Goal: Information Seeking & Learning: Check status

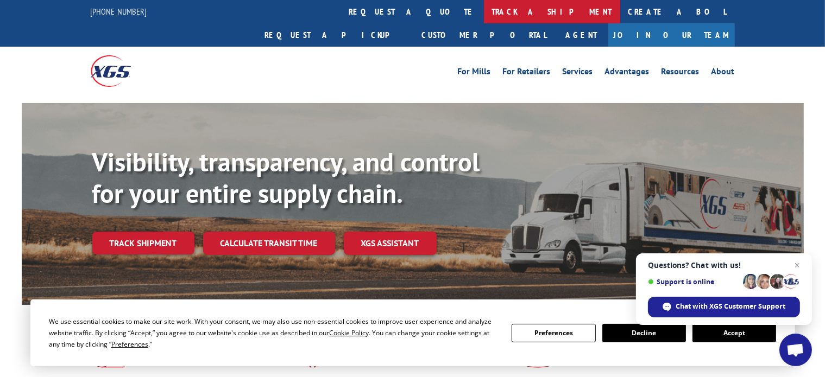
click at [484, 17] on link "track a shipment" at bounding box center [552, 11] width 136 height 23
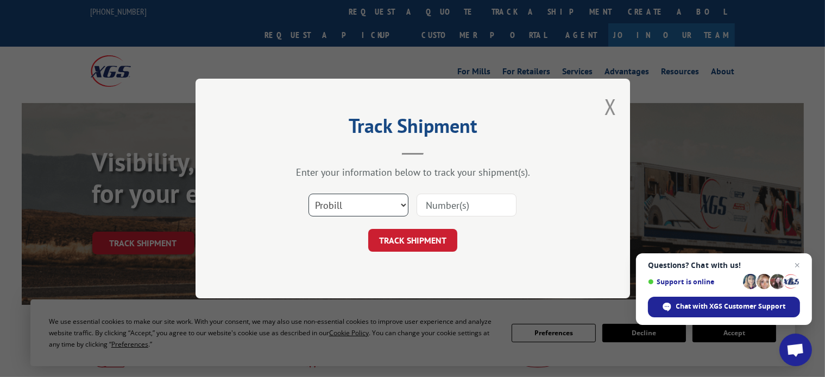
click at [337, 204] on select "Select category... Probill BOL PO" at bounding box center [358, 205] width 100 height 23
select select "bol"
click at [308, 194] on select "Select category... Probill BOL PO" at bounding box center [358, 205] width 100 height 23
click at [446, 212] on input at bounding box center [466, 205] width 100 height 23
paste input "63693"
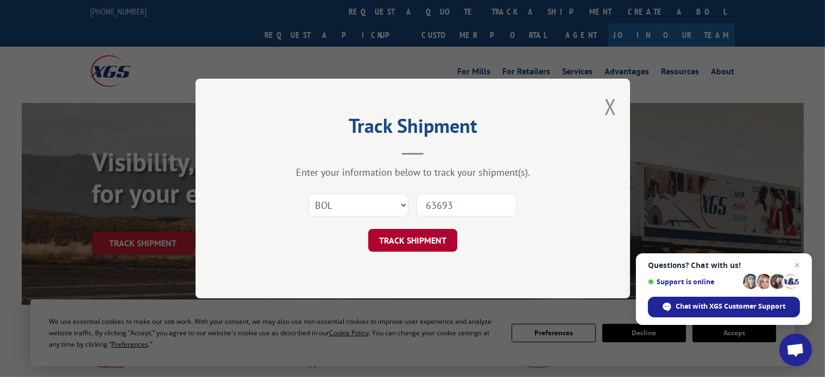
type input "63693"
click at [408, 241] on button "TRACK SHIPMENT" at bounding box center [412, 240] width 89 height 23
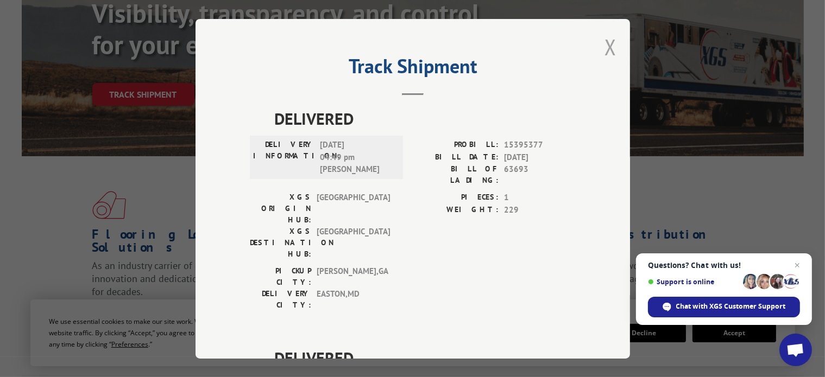
click at [604, 42] on button "Close modal" at bounding box center [610, 47] width 12 height 29
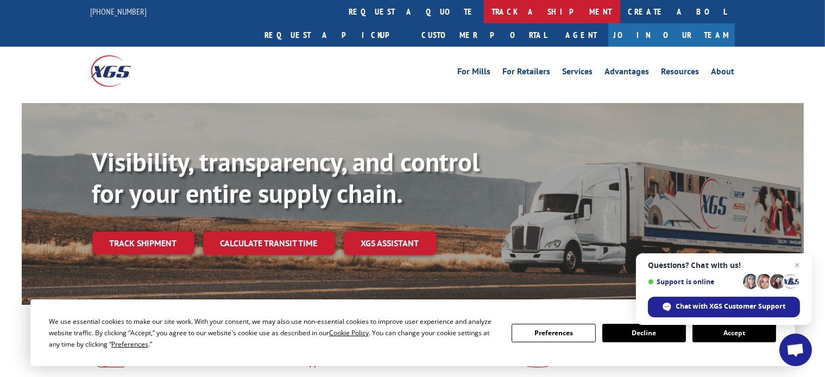
click at [484, 15] on link "track a shipment" at bounding box center [552, 11] width 136 height 23
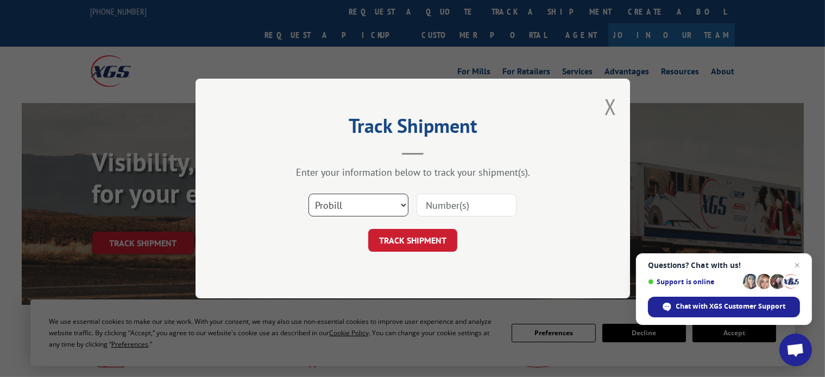
click at [350, 212] on select "Select category... Probill BOL PO" at bounding box center [358, 205] width 100 height 23
select select "bol"
click at [308, 194] on select "Select category... Probill BOL PO" at bounding box center [358, 205] width 100 height 23
click at [454, 211] on input at bounding box center [466, 205] width 100 height 23
paste input "006650848"
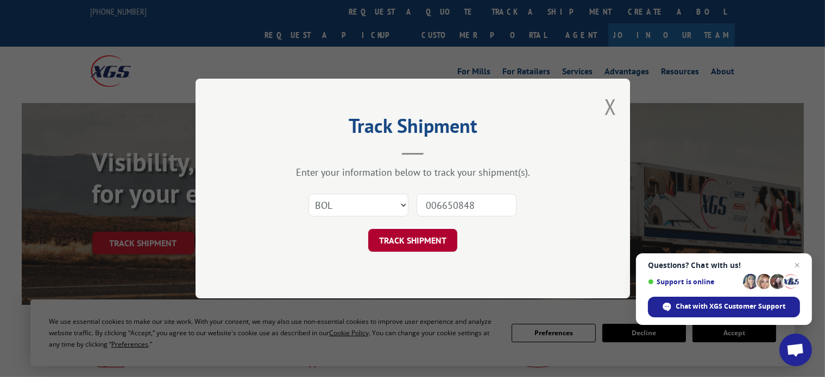
type input "006650848"
click at [397, 242] on button "TRACK SHIPMENT" at bounding box center [412, 240] width 89 height 23
